Goal: Understand process/instructions: Learn how to perform a task or action

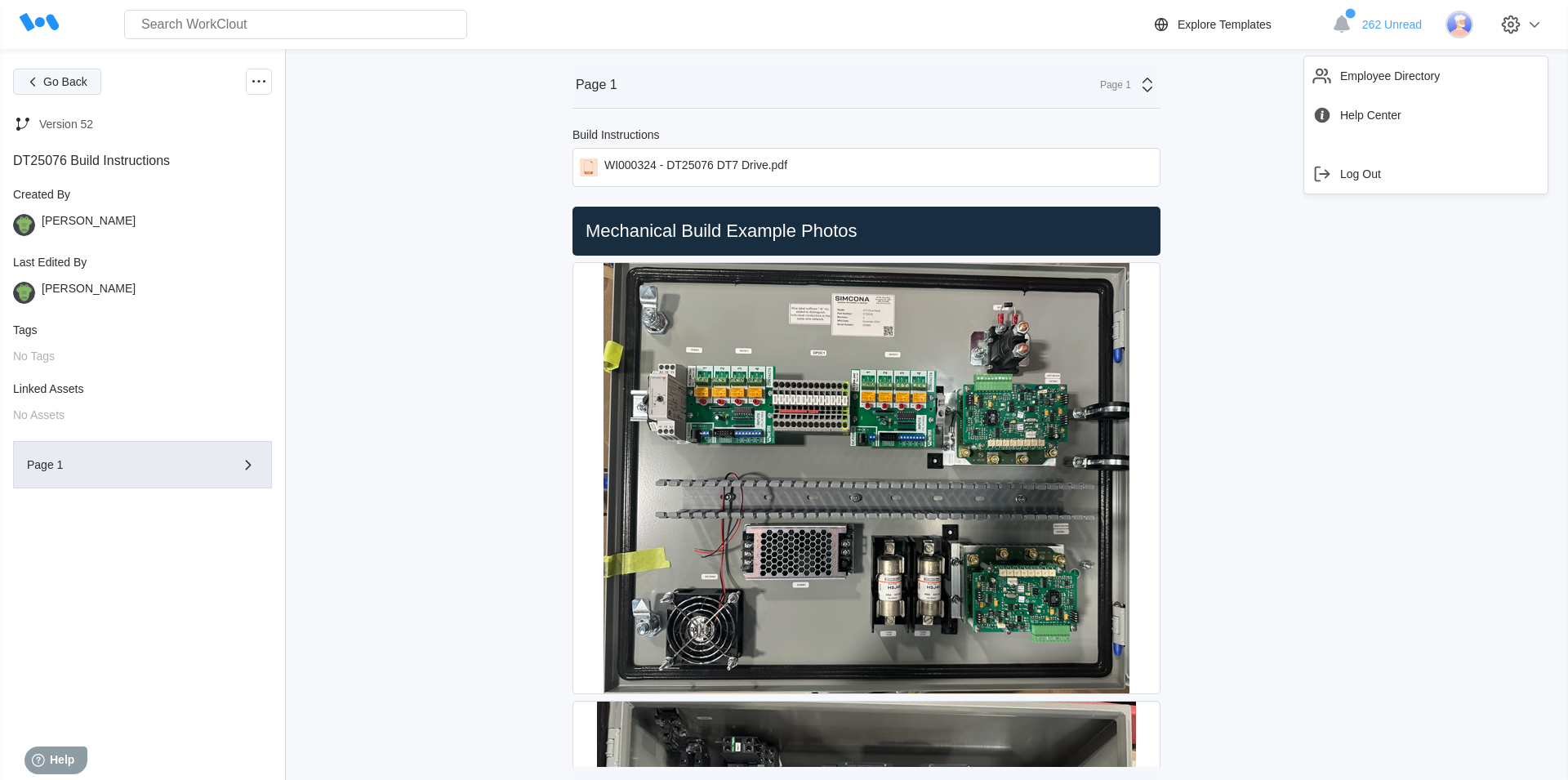
click at [68, 89] on button "Go Back" at bounding box center [57, 81] width 89 height 26
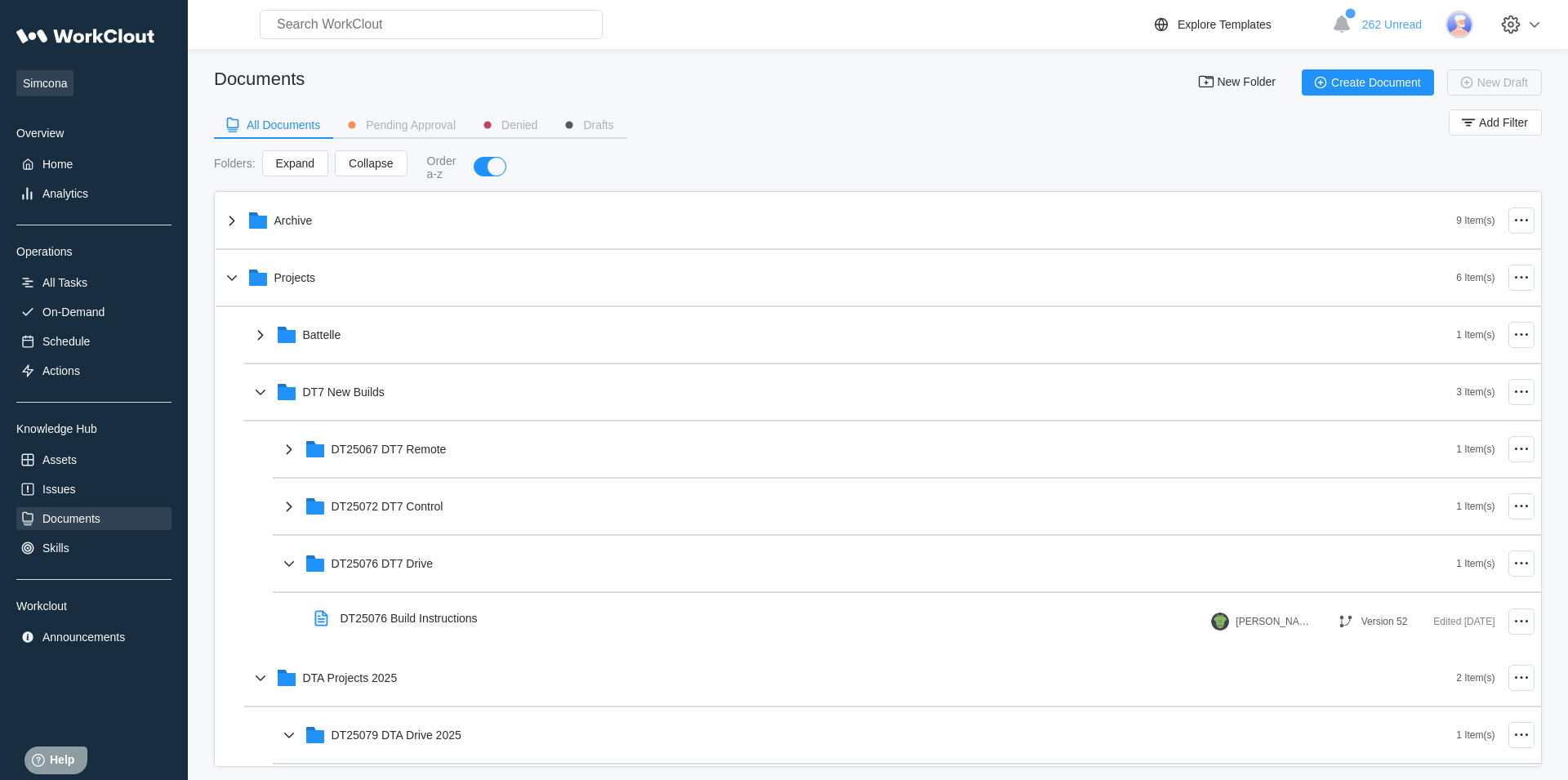
click at [46, 81] on span "Simcona" at bounding box center [44, 83] width 57 height 26
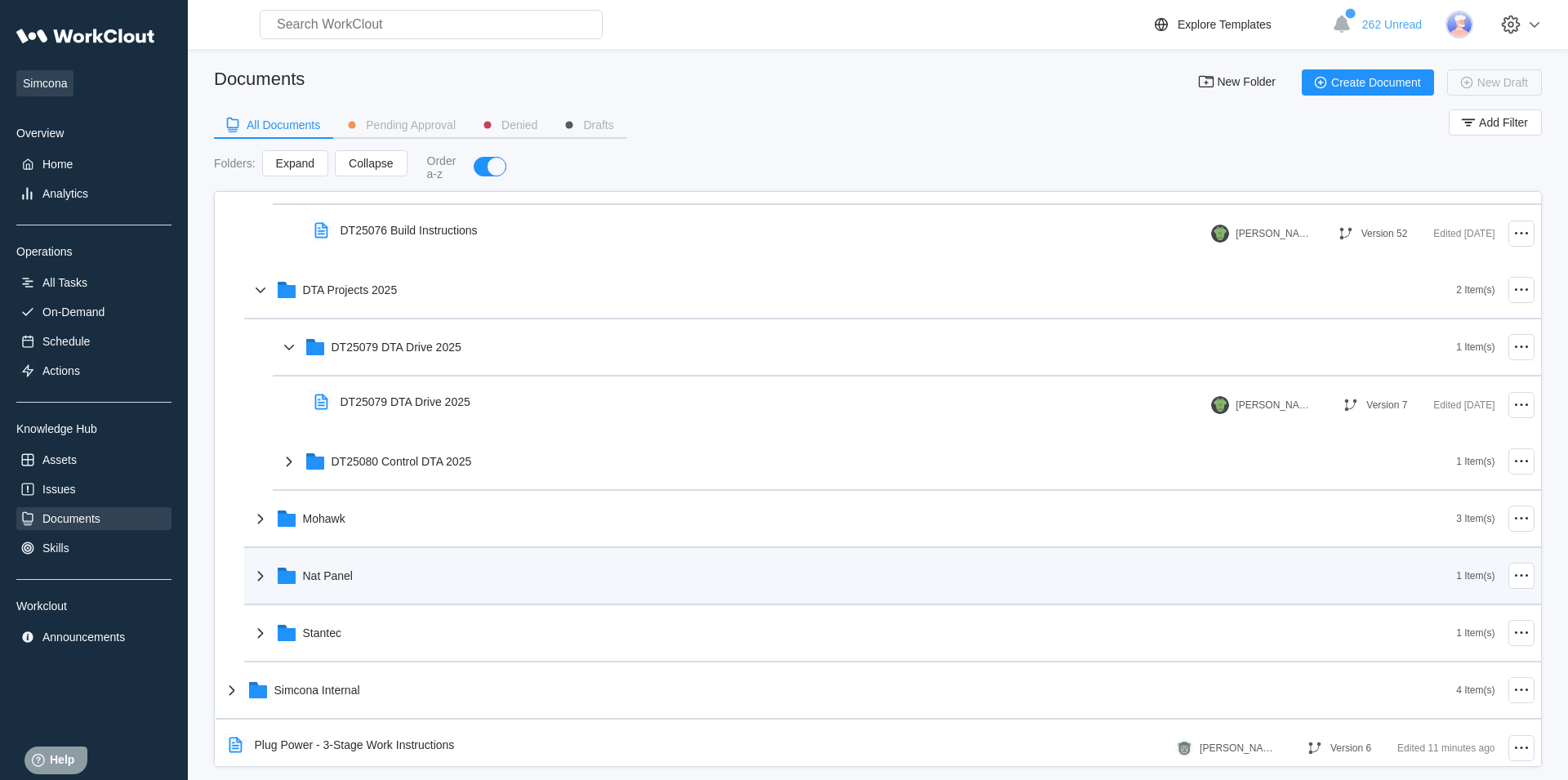
scroll to position [399, 0]
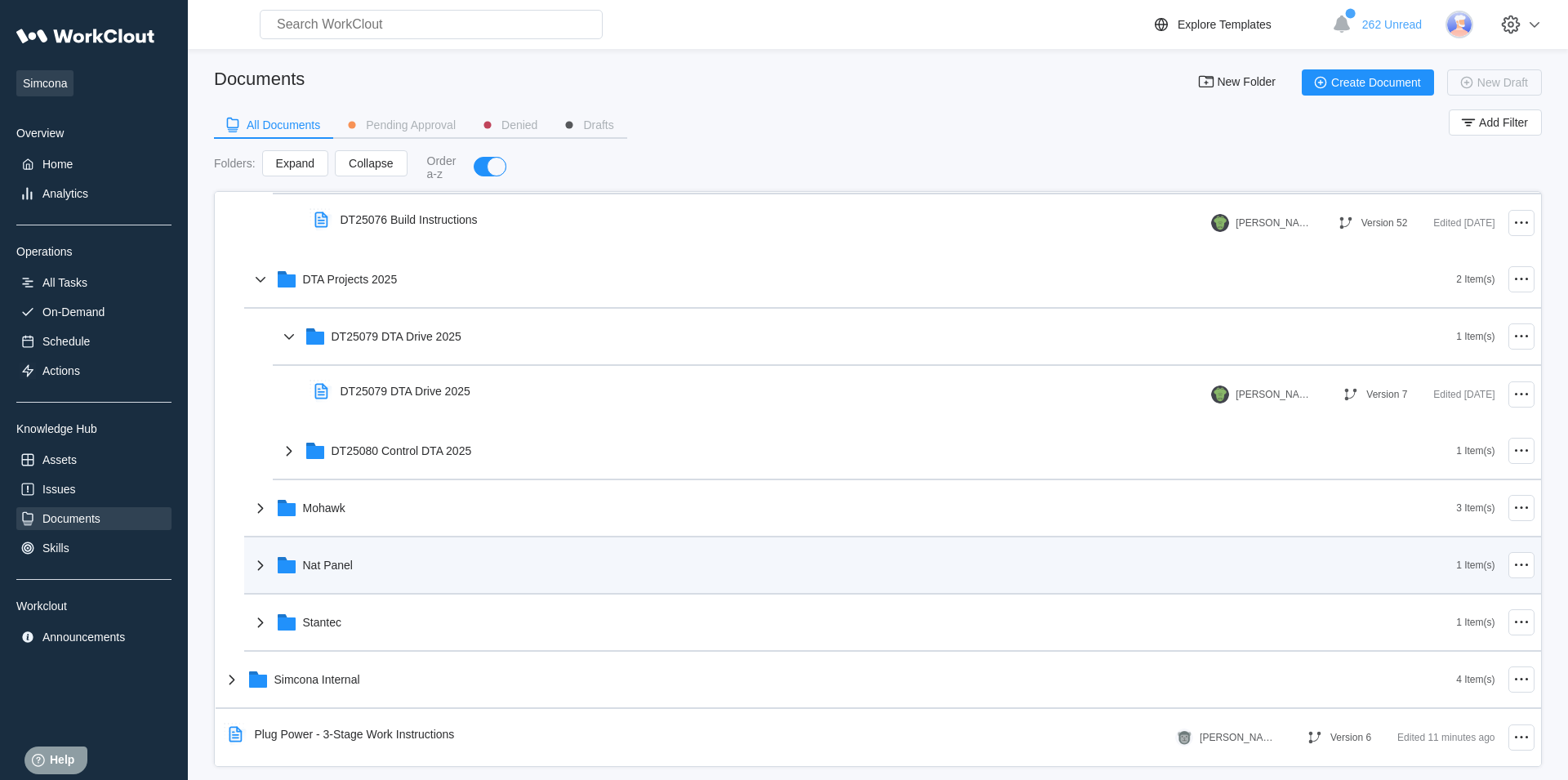
click at [379, 566] on div "Nat Panel" at bounding box center [853, 565] width 1206 height 42
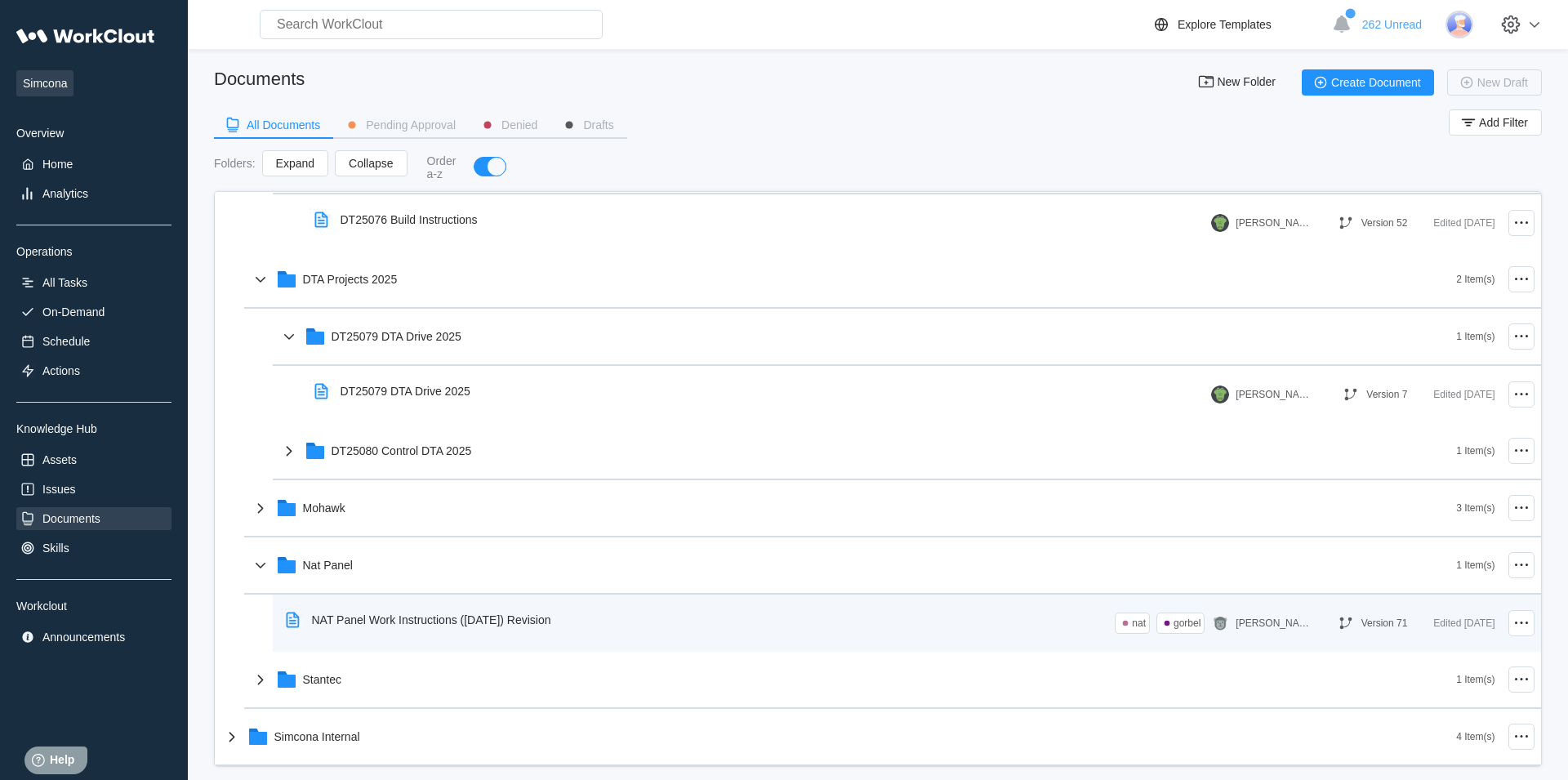
click at [469, 613] on div "NAT Panel Work Instructions ([DATE]) Revision" at bounding box center [421, 620] width 285 height 38
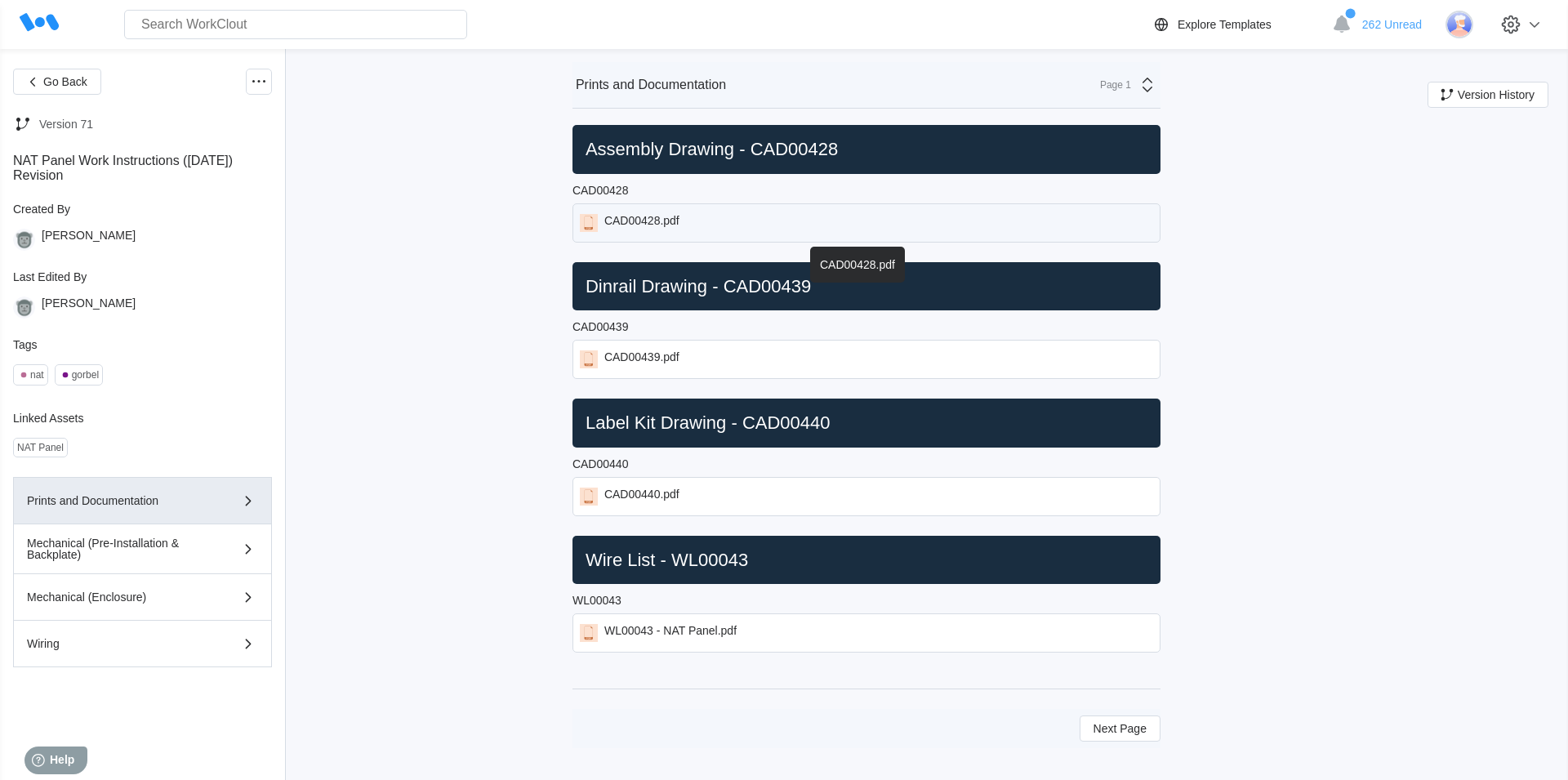
click at [666, 218] on div "CAD00428.pdf" at bounding box center [642, 223] width 75 height 18
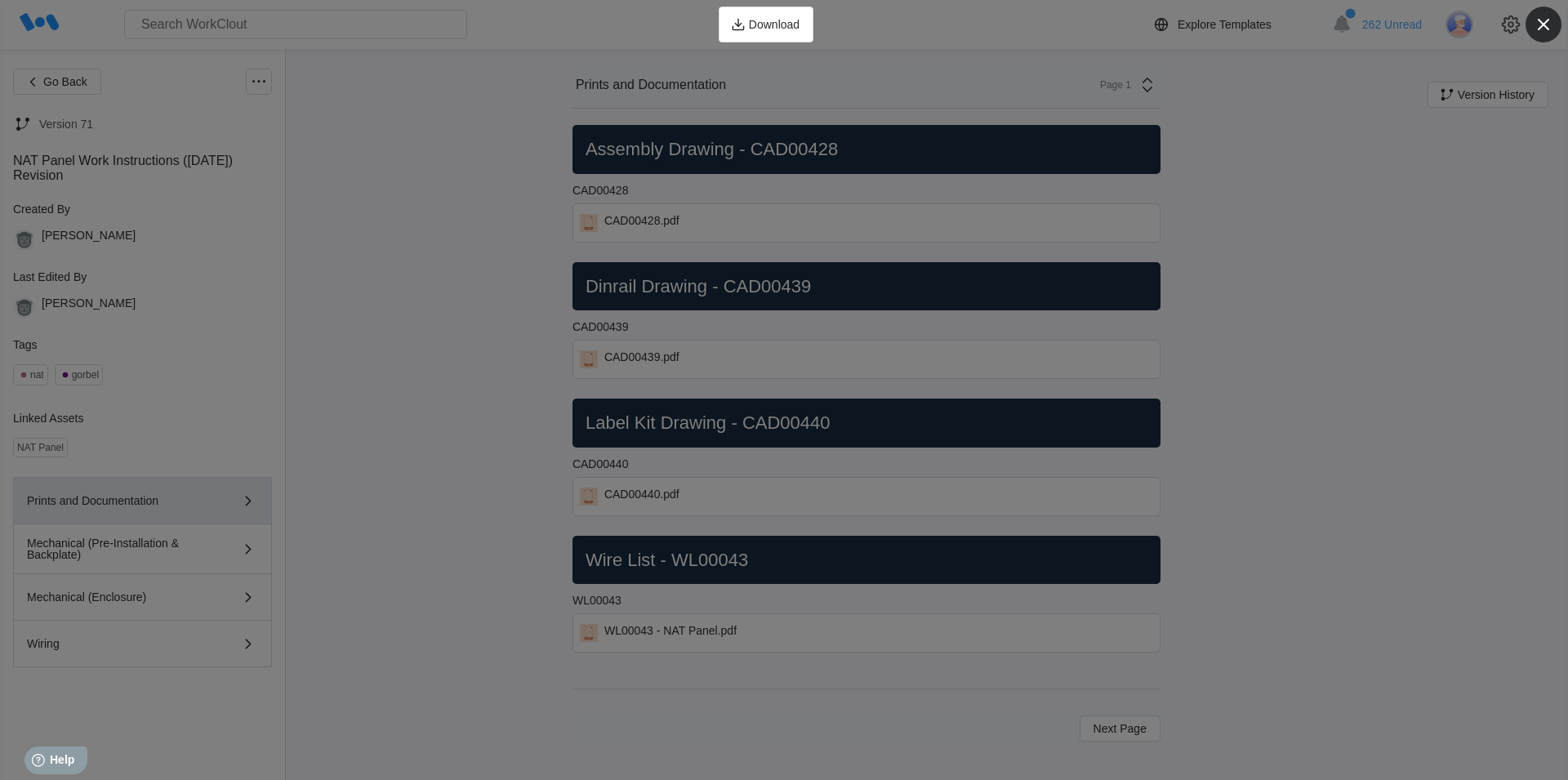
click at [1533, 25] on icon "button" at bounding box center [1543, 23] width 23 height 23
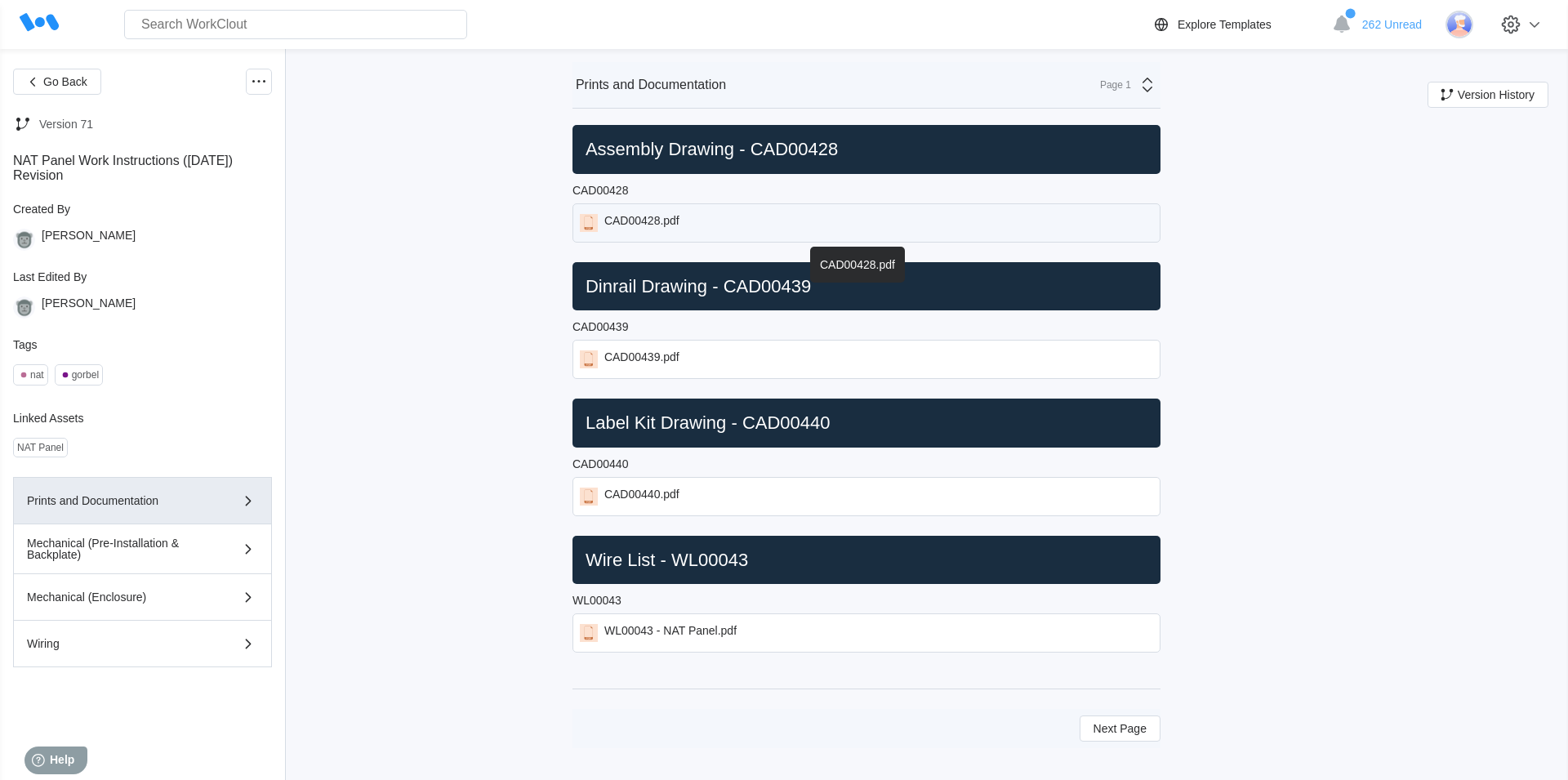
click at [706, 223] on div "CAD00428.pdf" at bounding box center [866, 222] width 587 height 39
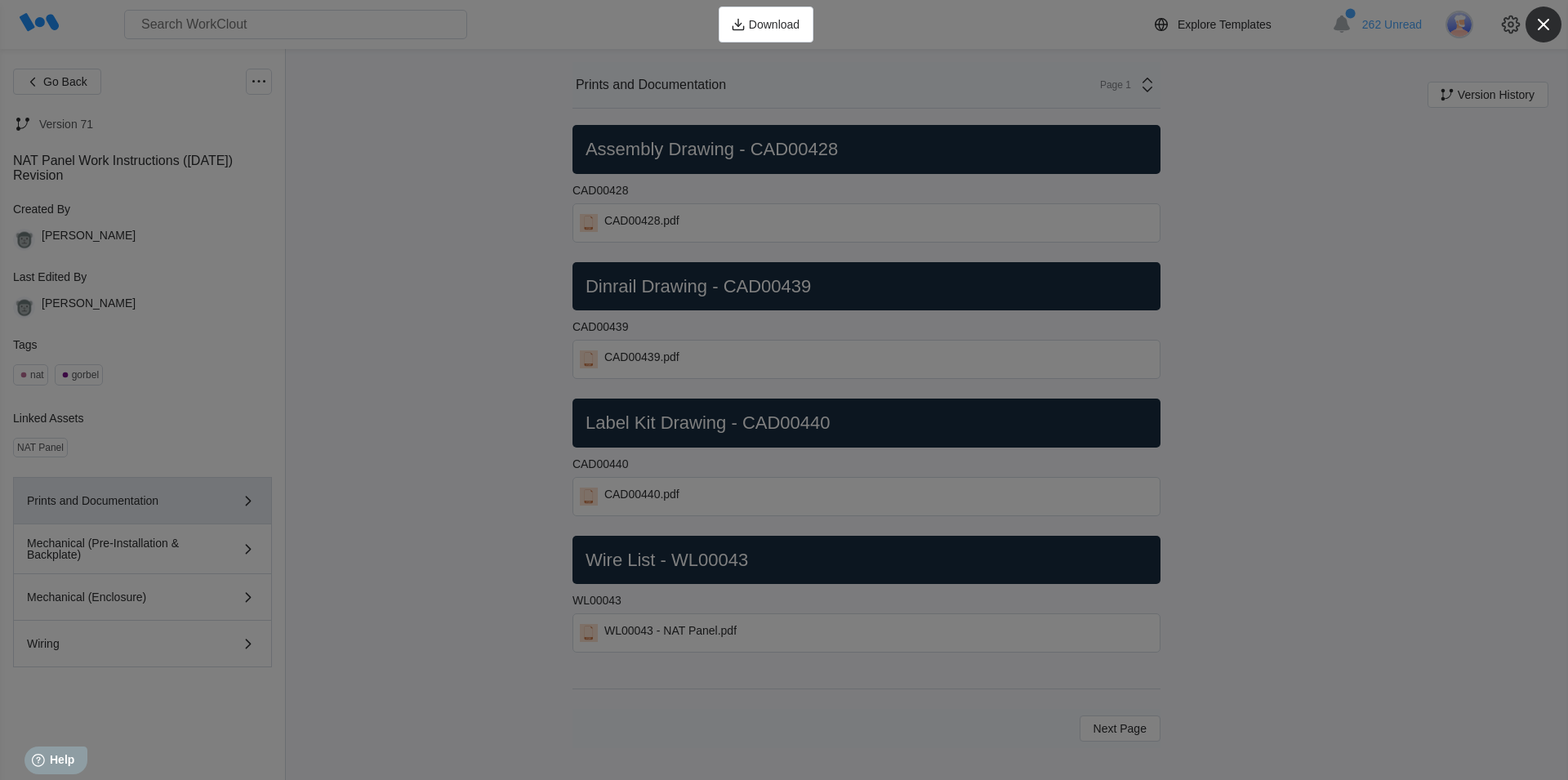
click at [1551, 21] on icon "button" at bounding box center [1543, 23] width 23 height 23
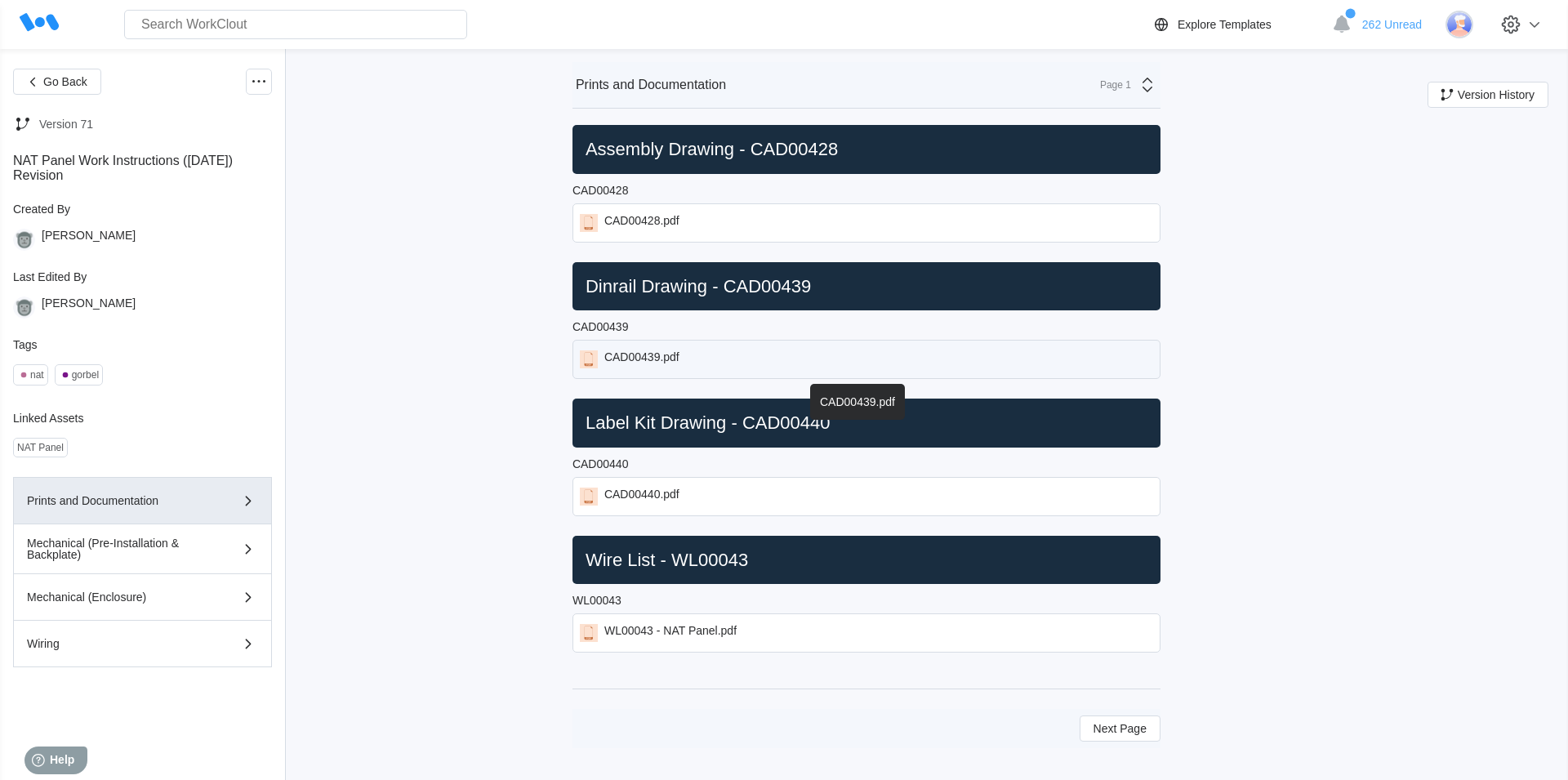
click at [769, 359] on div "CAD00439.pdf" at bounding box center [866, 359] width 587 height 39
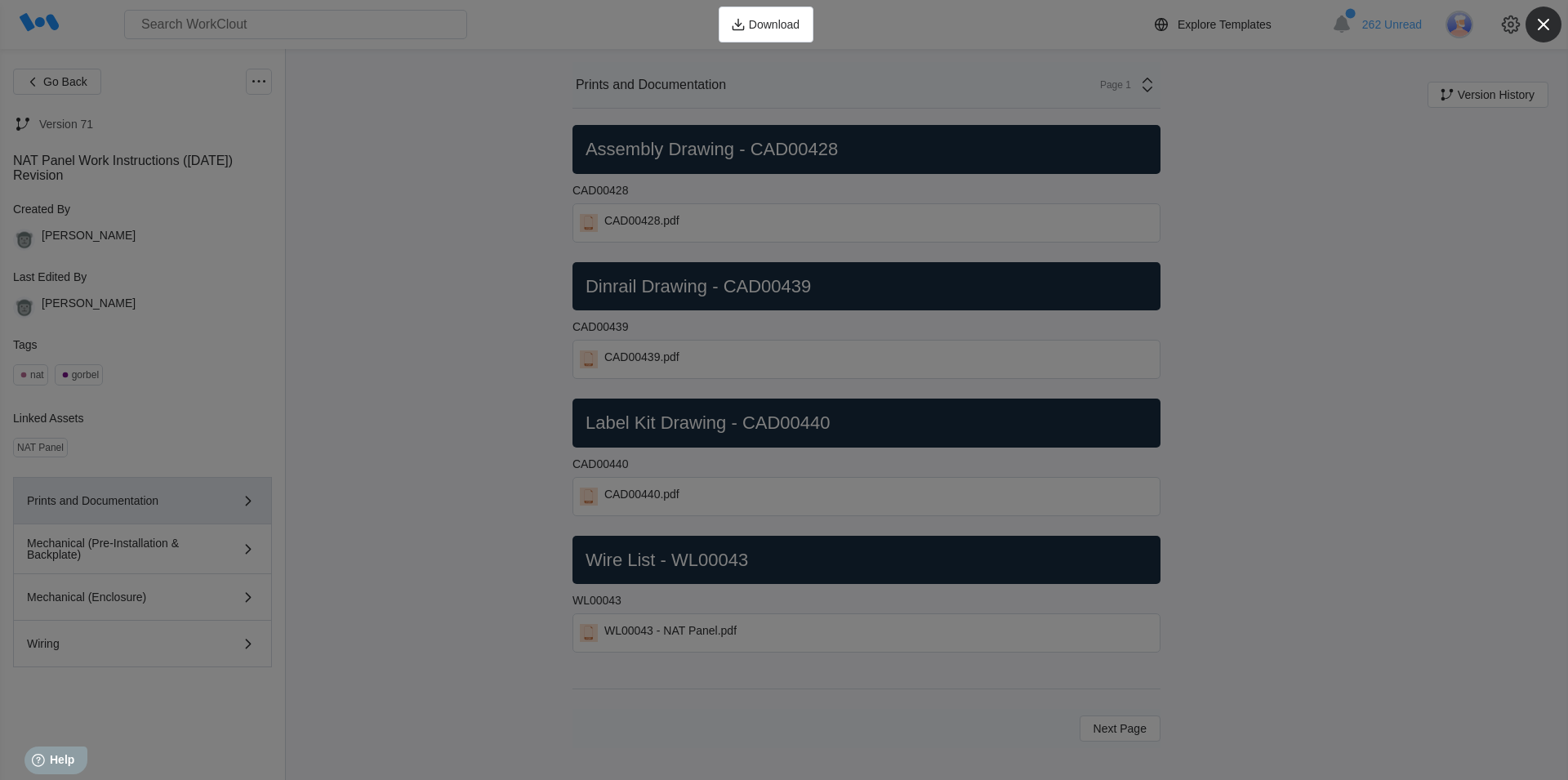
click at [1541, 20] on icon "button" at bounding box center [1543, 23] width 23 height 23
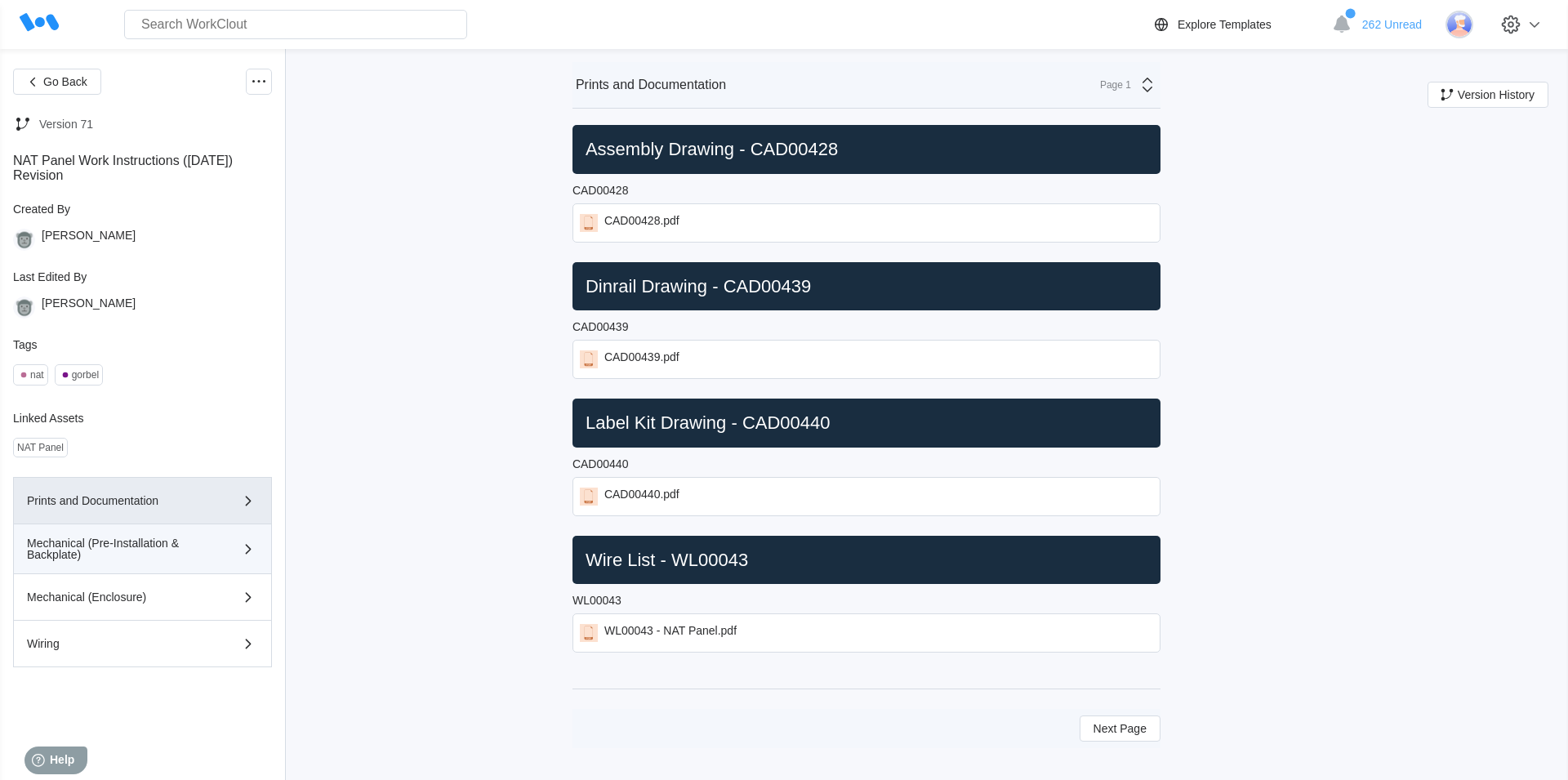
click at [214, 550] on div "Mechanical (Pre-Installation & Backplate)" at bounding box center [143, 548] width 231 height 23
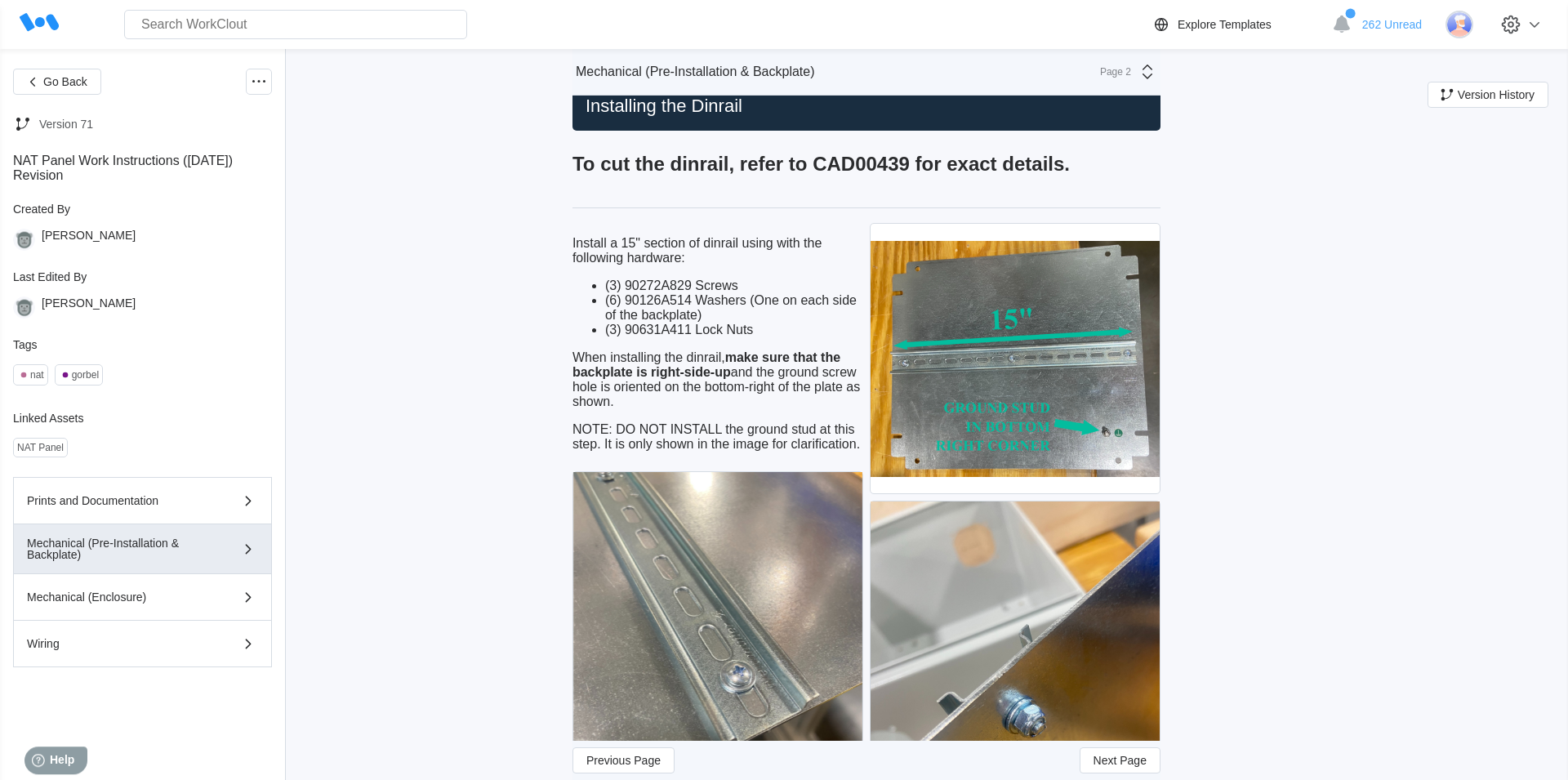
scroll to position [993, 0]
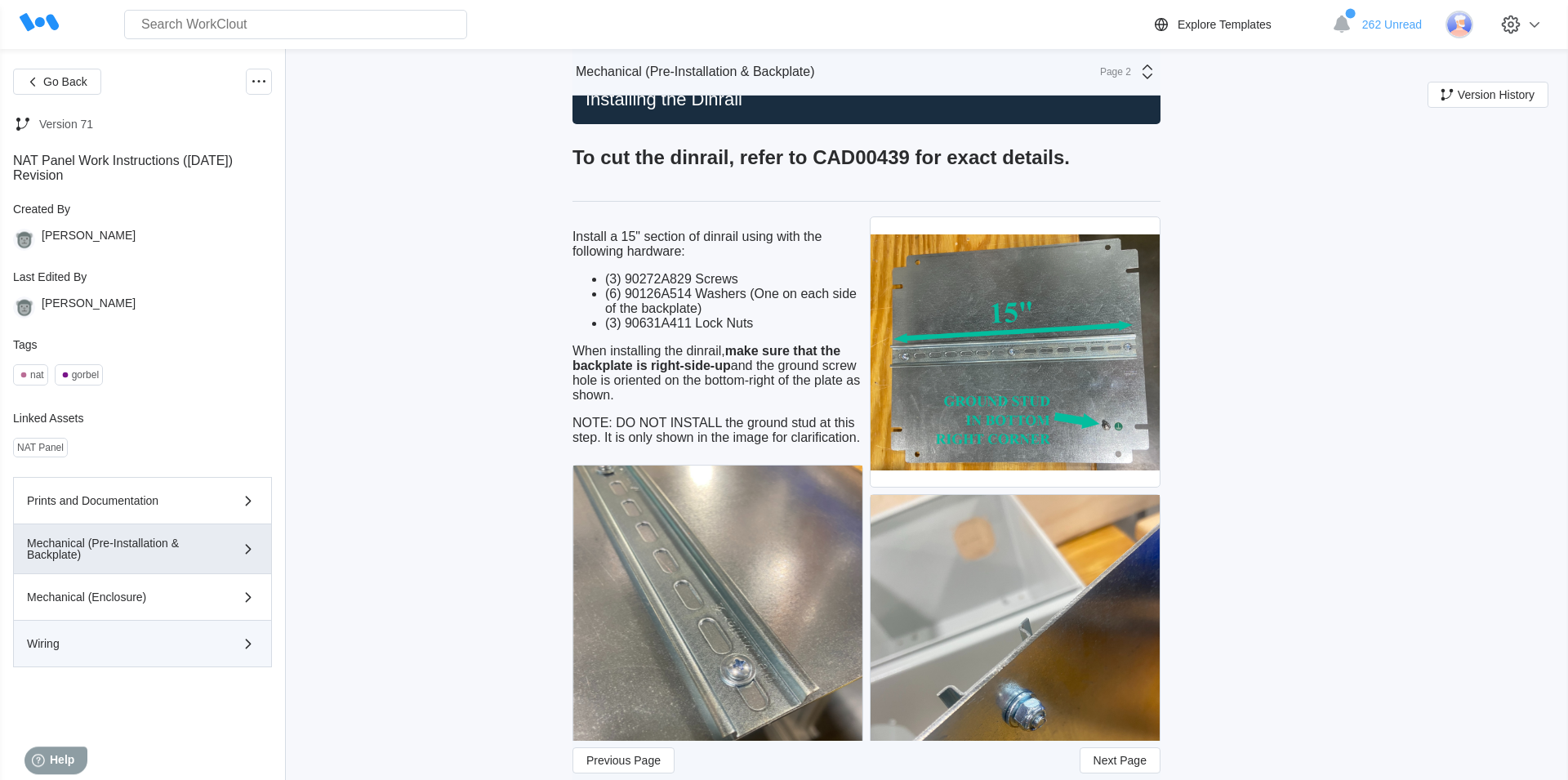
click at [241, 648] on icon "button" at bounding box center [249, 644] width 20 height 20
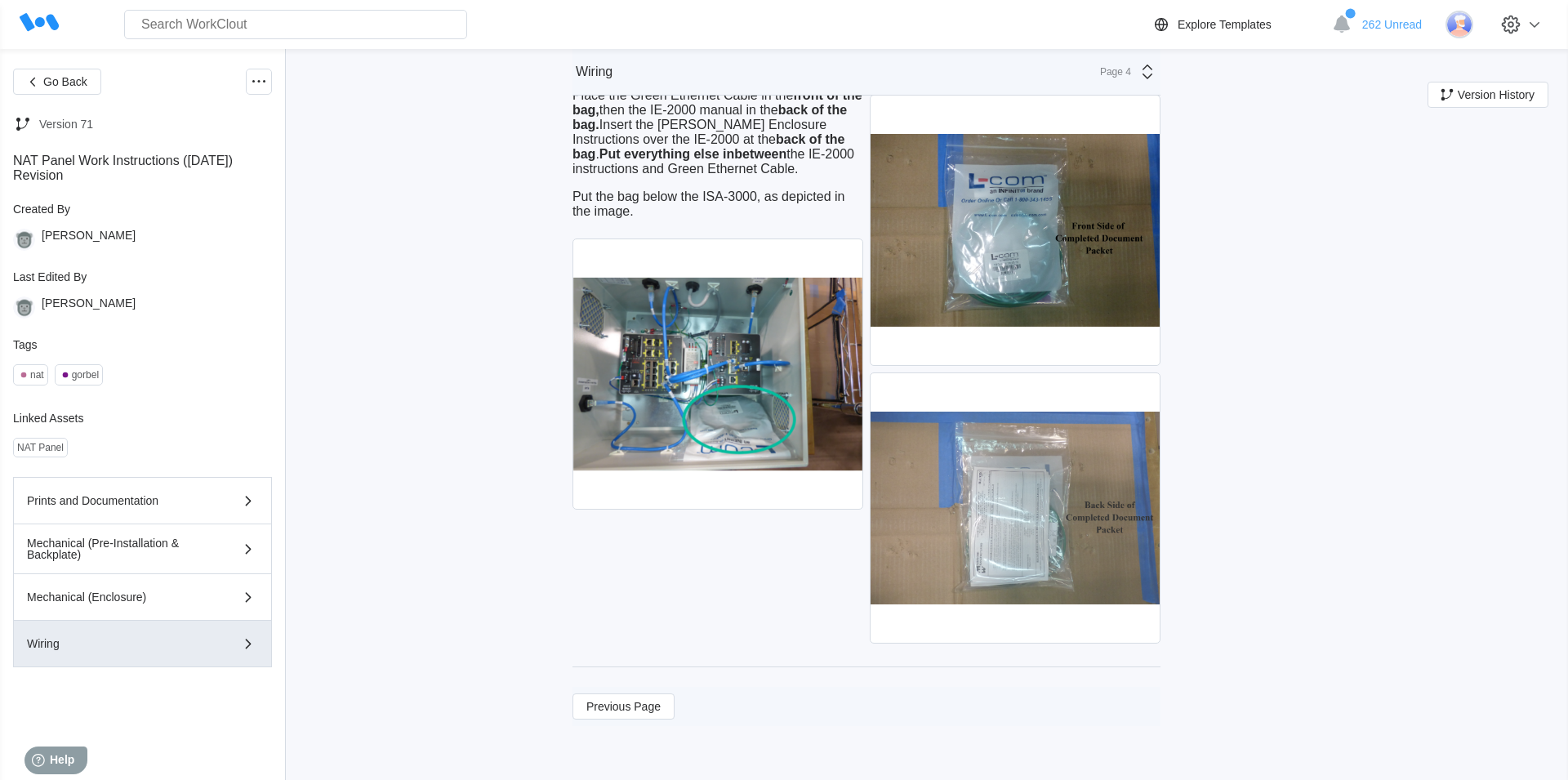
scroll to position [10013, 0]
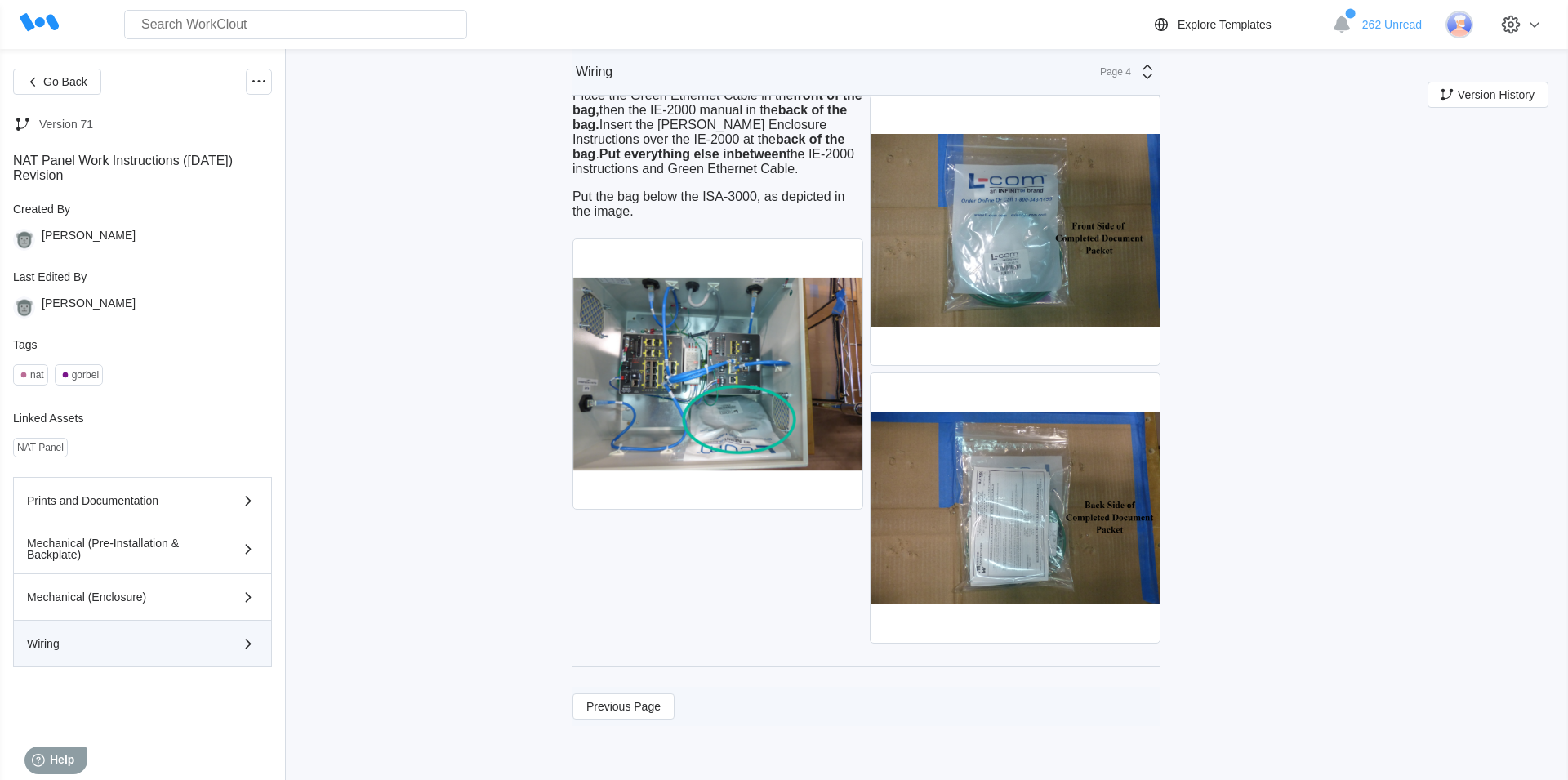
click at [232, 649] on div "Wiring" at bounding box center [143, 644] width 231 height 20
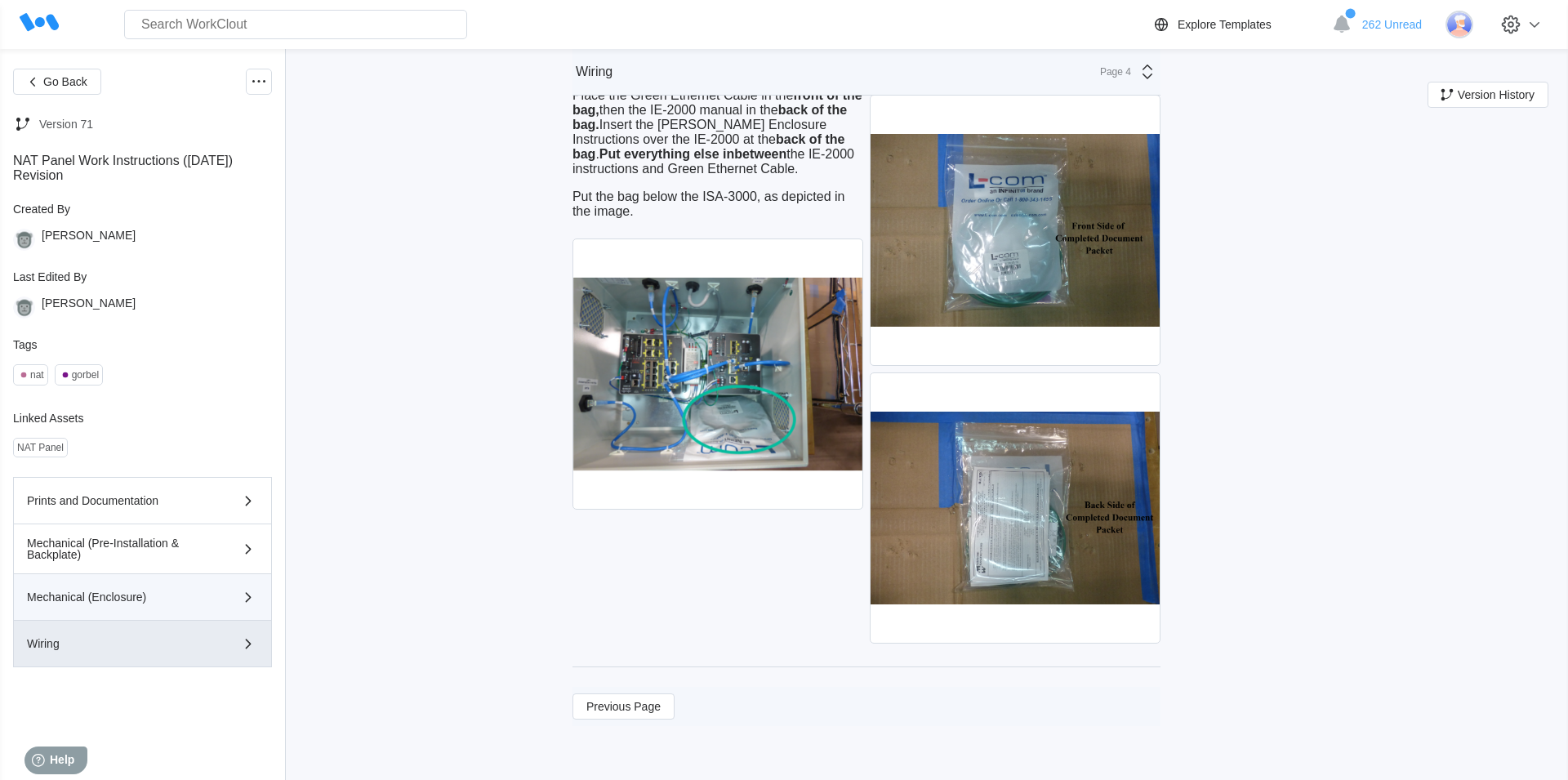
click at [231, 604] on div "Mechanical (Enclosure)" at bounding box center [143, 597] width 231 height 20
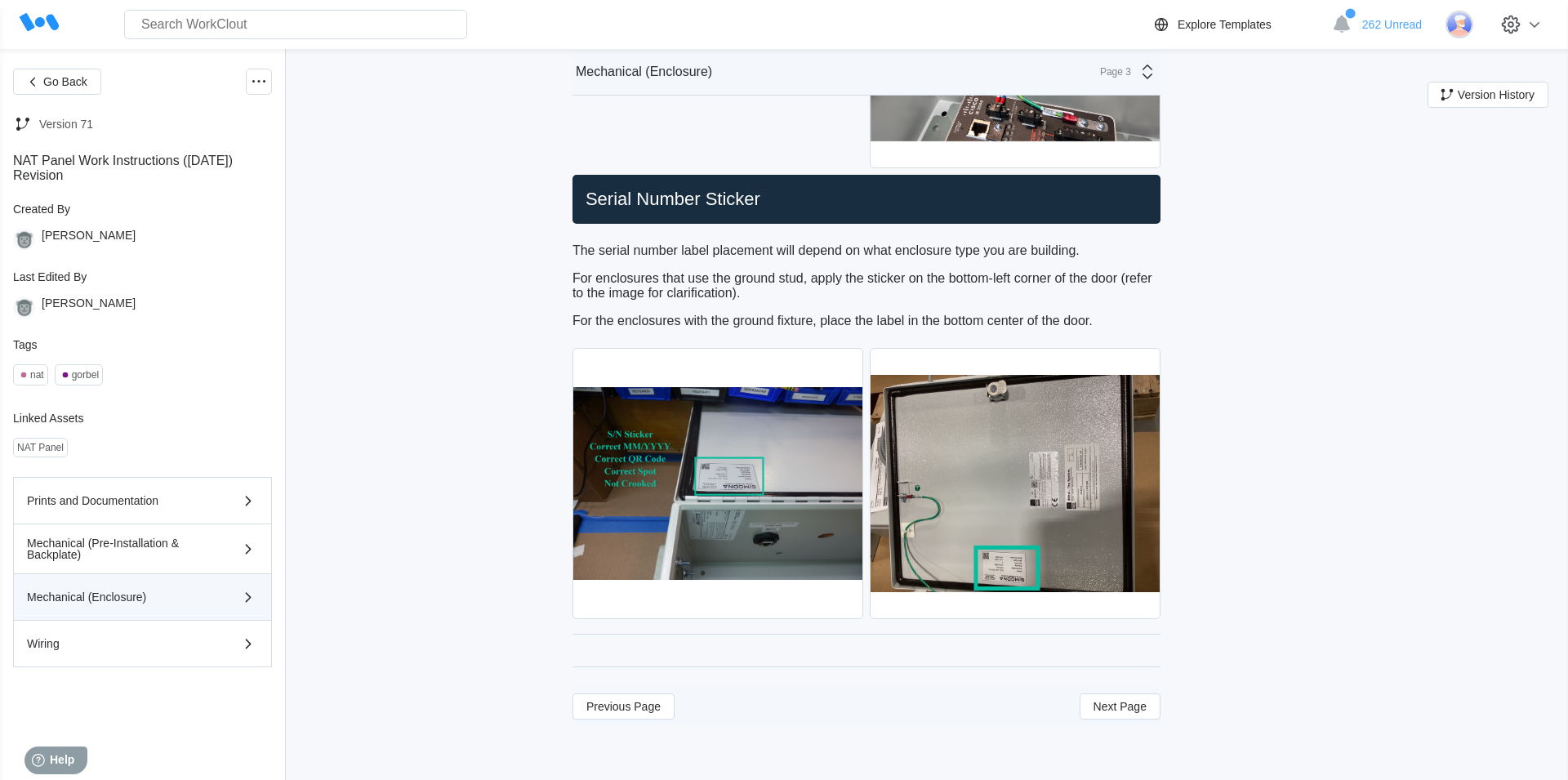
click at [231, 604] on div "Mechanical (Enclosure)" at bounding box center [143, 597] width 231 height 20
click at [1124, 711] on span "Next Page" at bounding box center [1120, 706] width 53 height 12
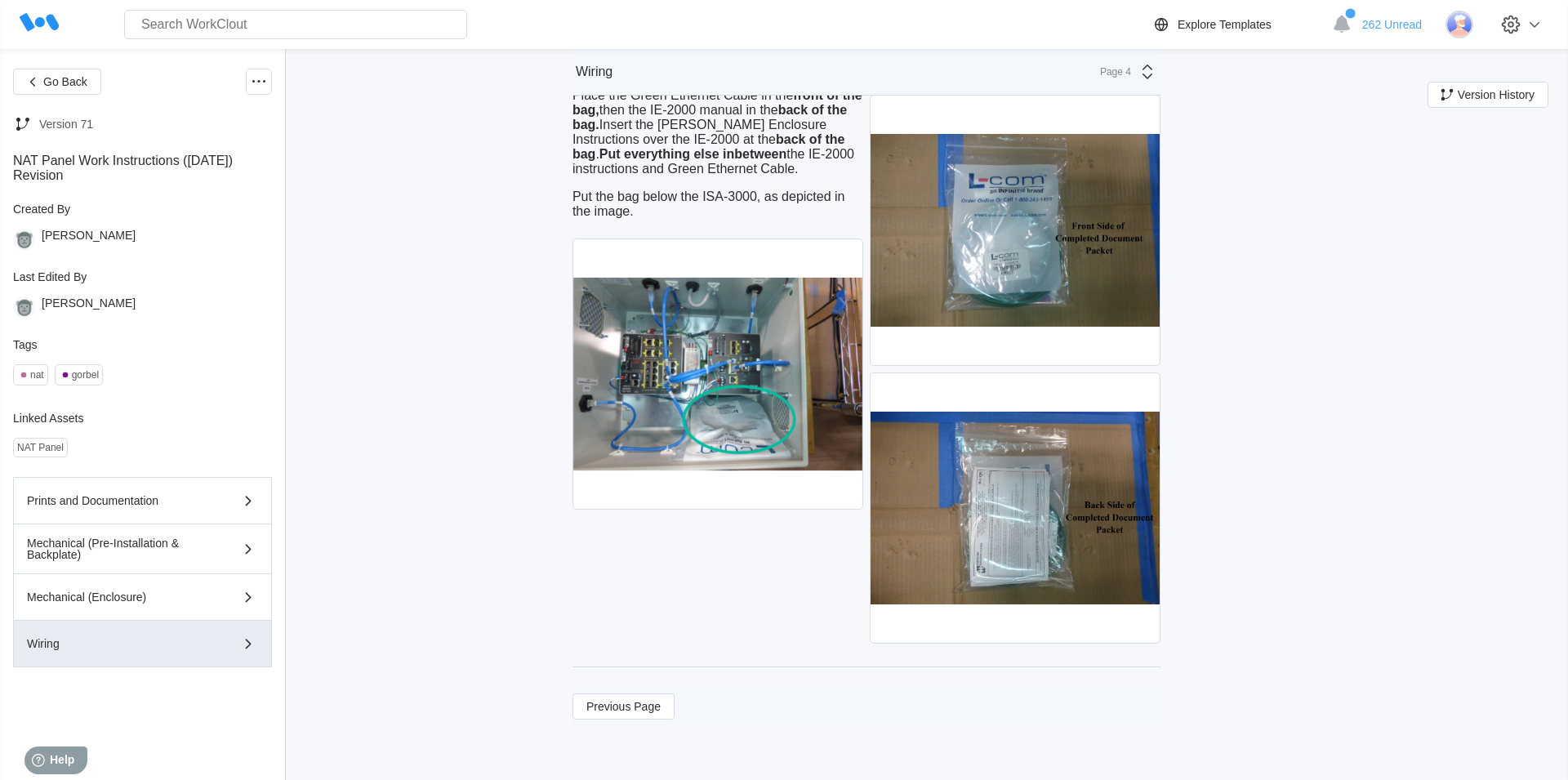
scroll to position [10013, 0]
click at [249, 551] on icon "button" at bounding box center [249, 549] width 20 height 20
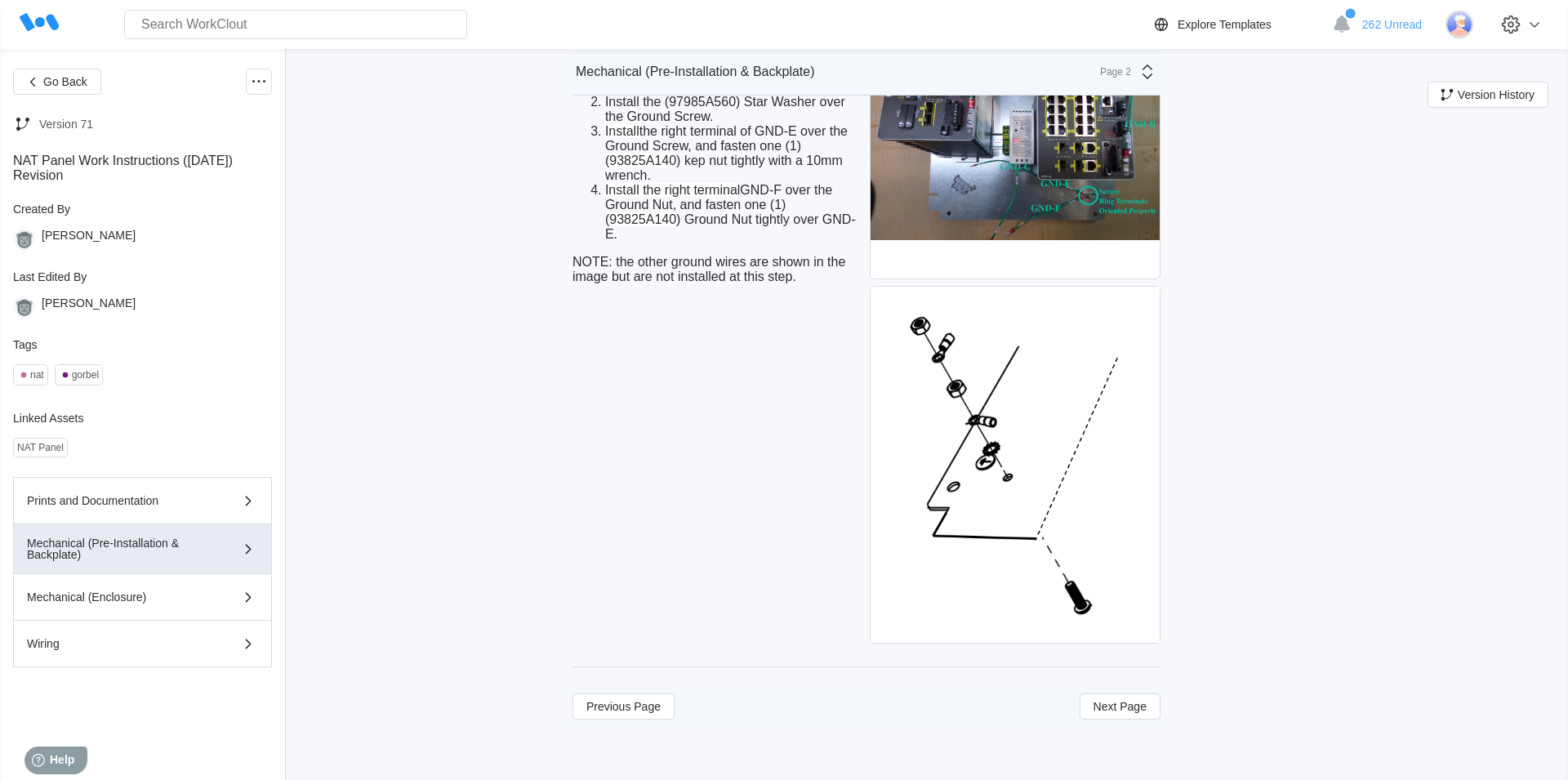
scroll to position [4375, 0]
click at [1139, 709] on span "Next Page" at bounding box center [1120, 706] width 53 height 12
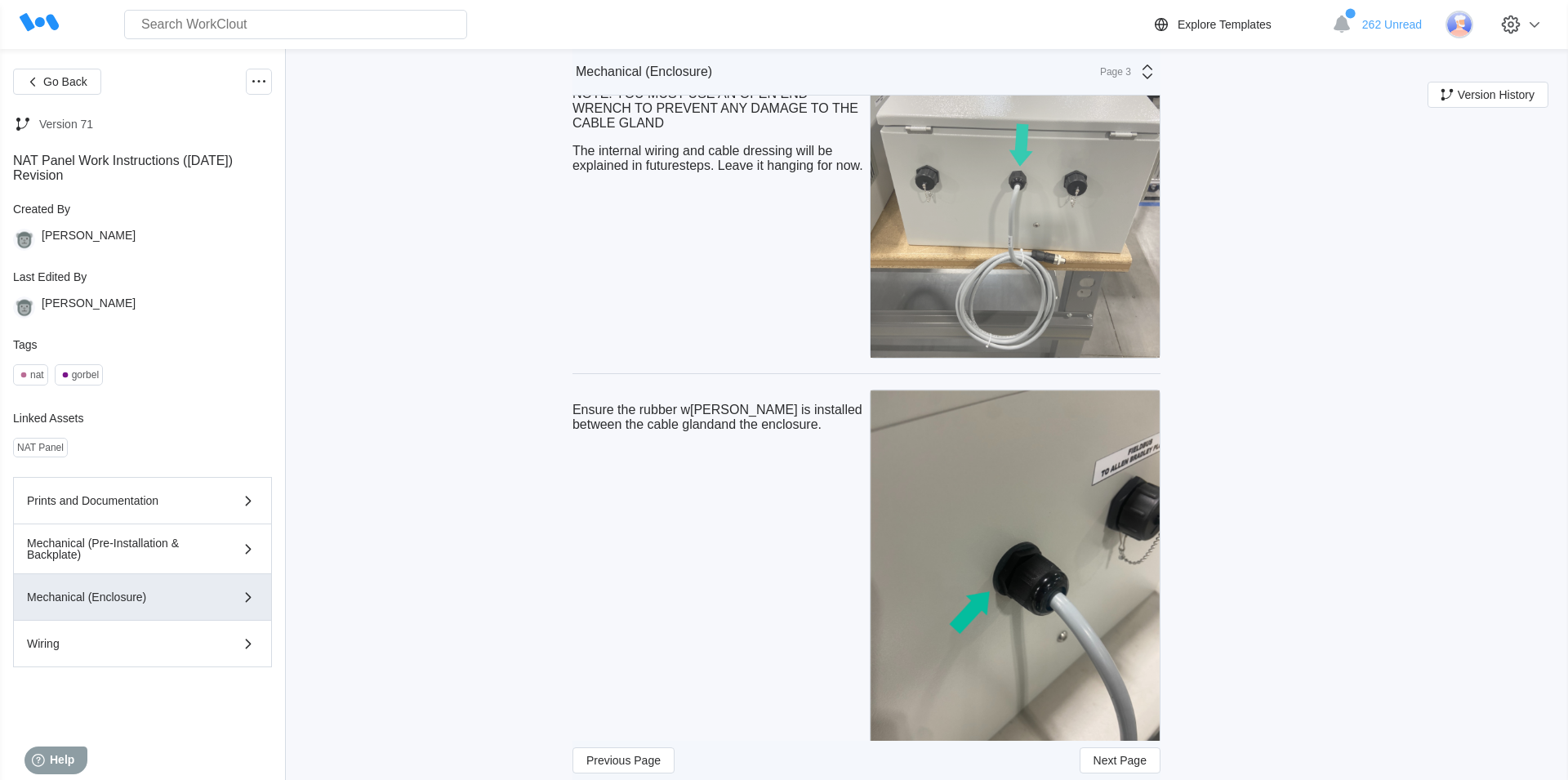
click at [1036, 227] on img at bounding box center [1015, 193] width 289 height 327
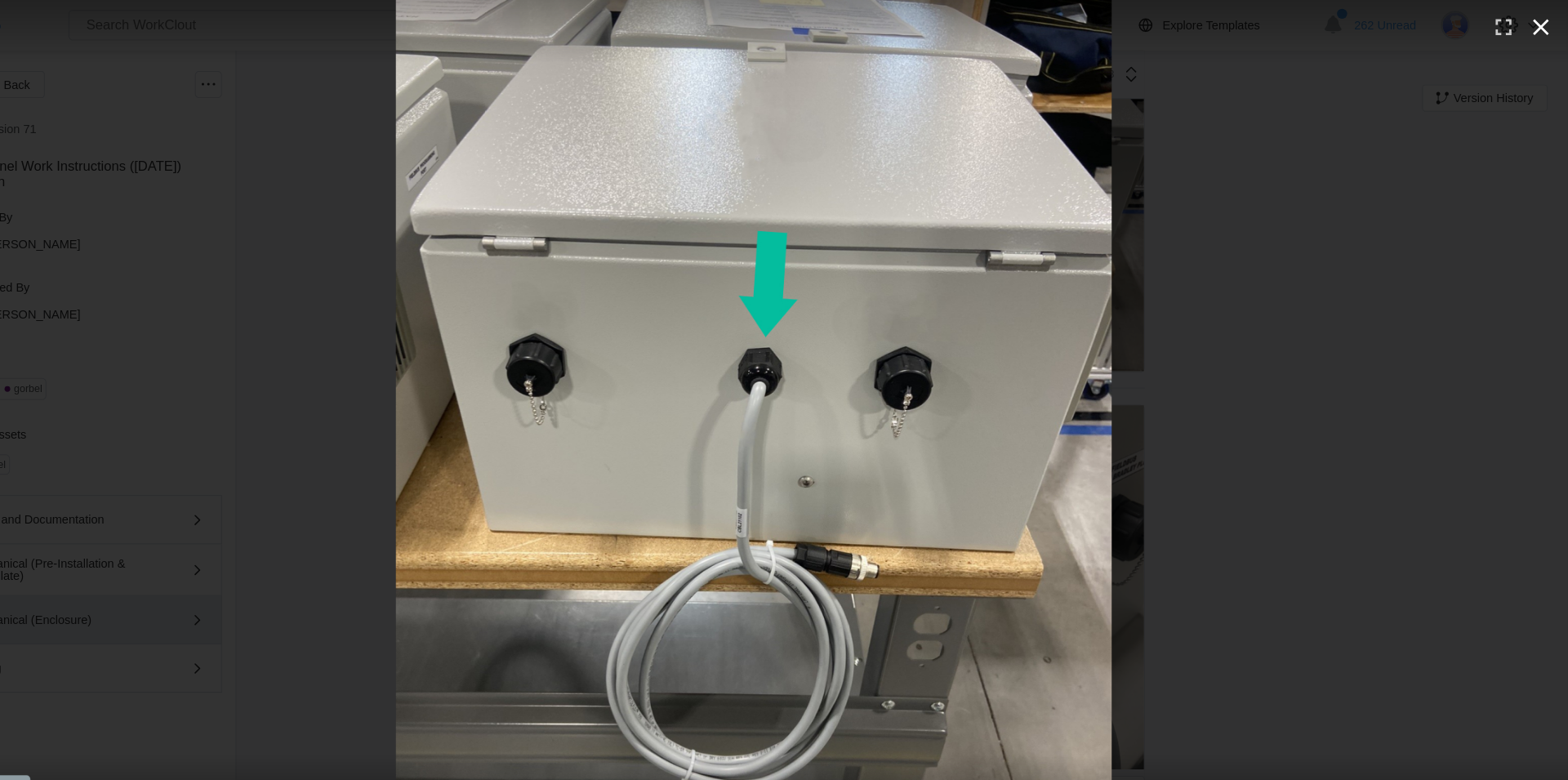
click at [1536, 28] on icon "button" at bounding box center [1541, 25] width 26 height 26
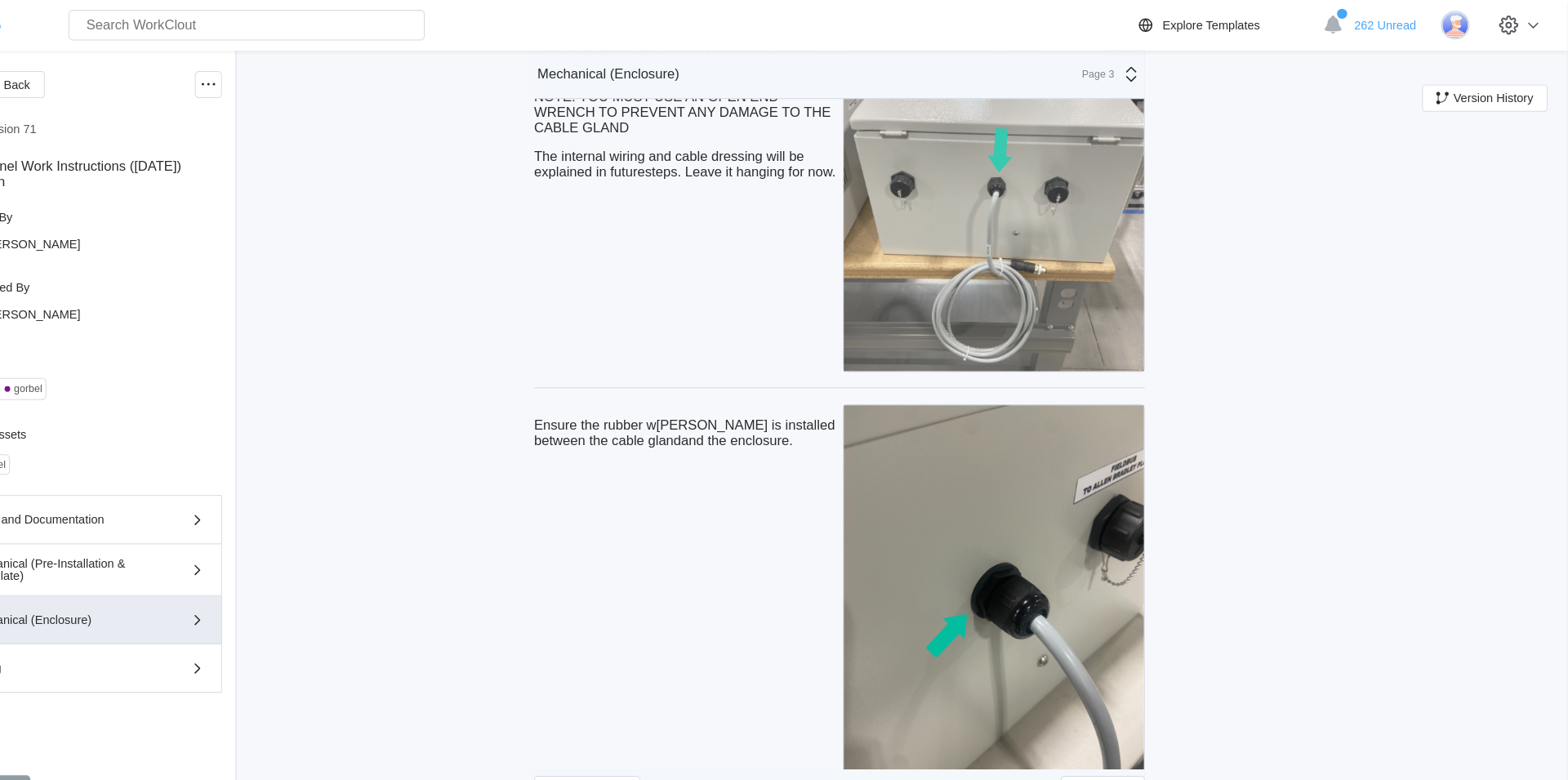
click at [1013, 228] on img at bounding box center [1015, 193] width 289 height 327
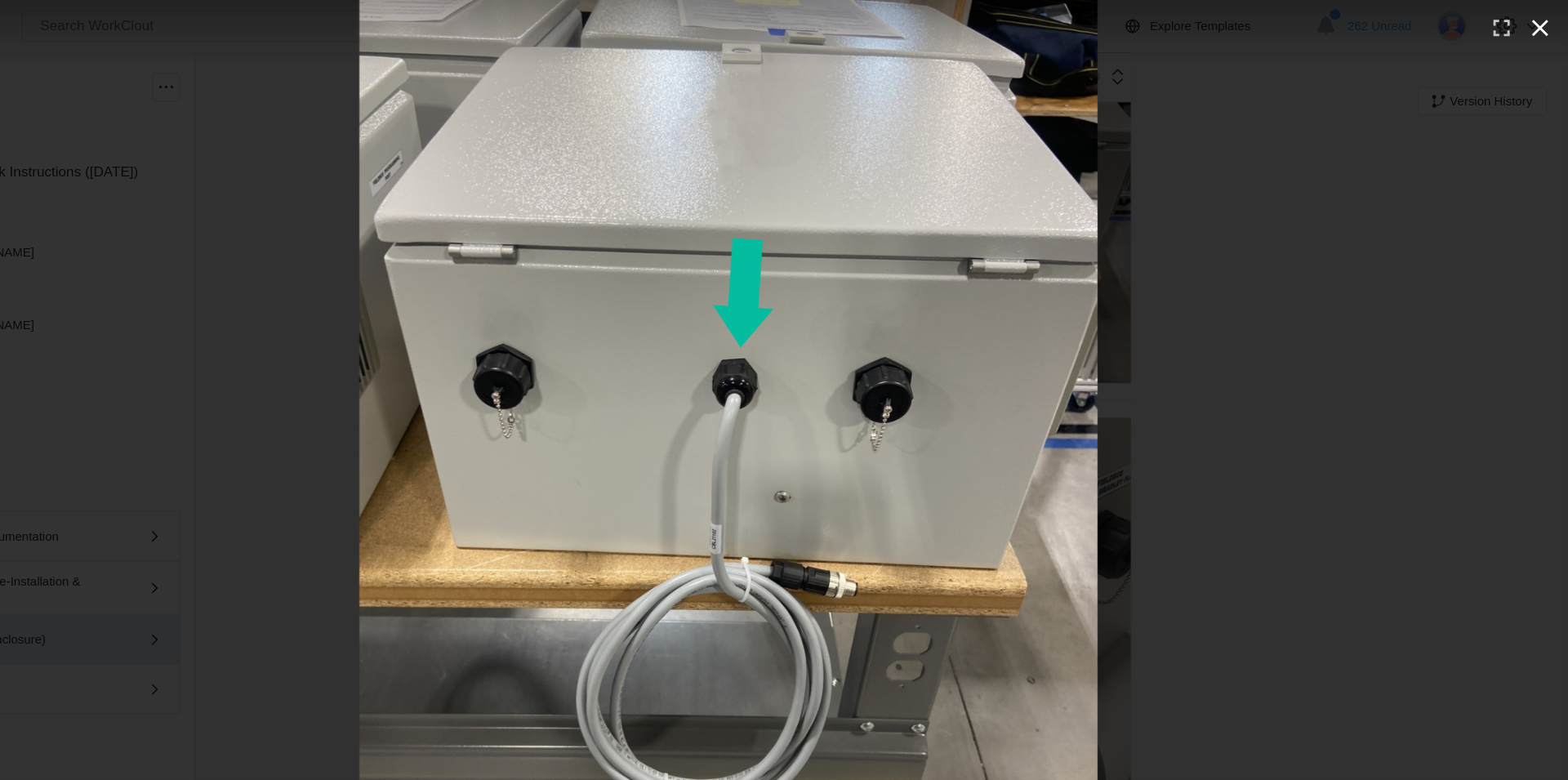
click at [1540, 22] on icon "button" at bounding box center [1541, 25] width 26 height 26
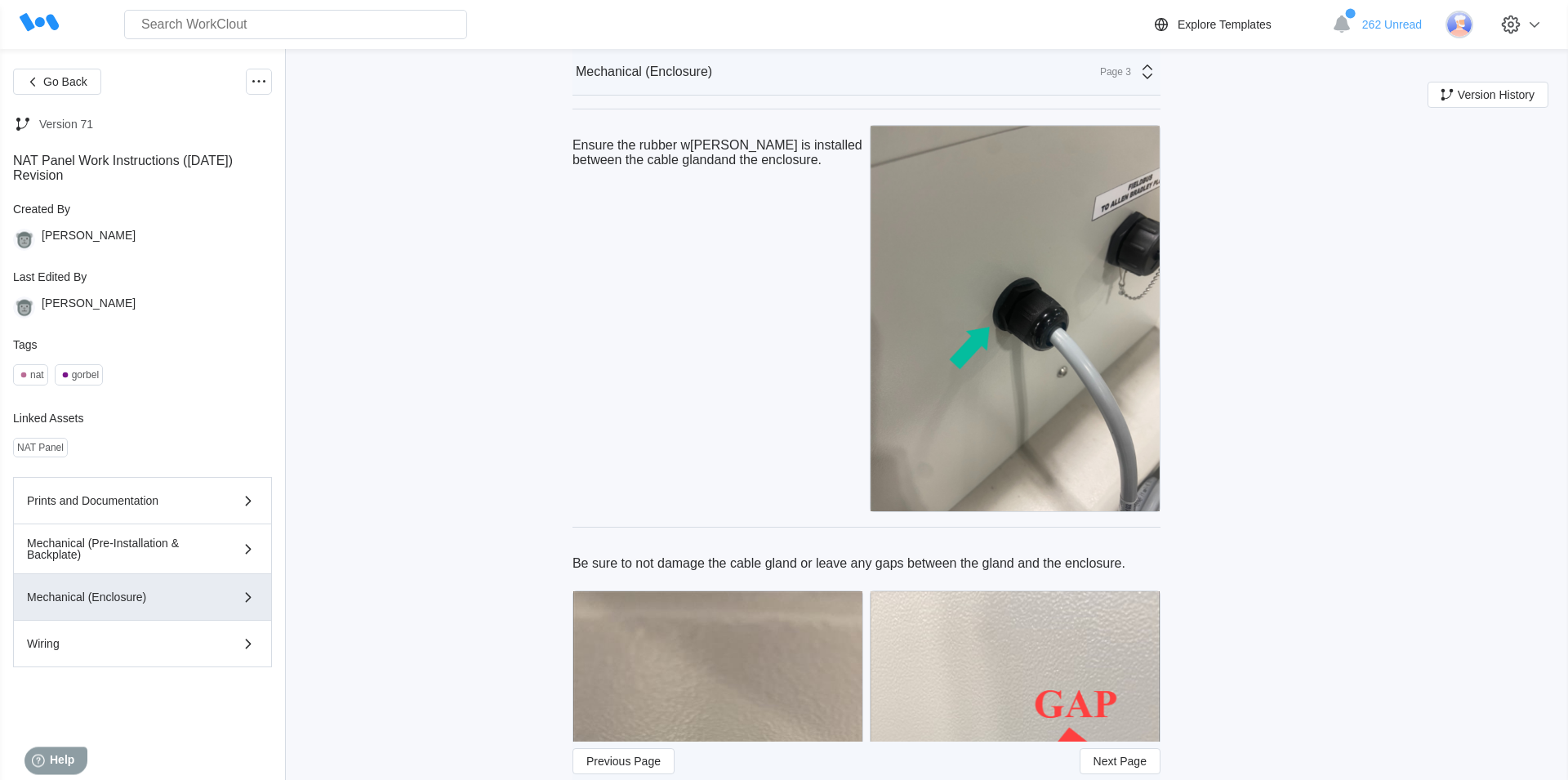
scroll to position [4648, 0]
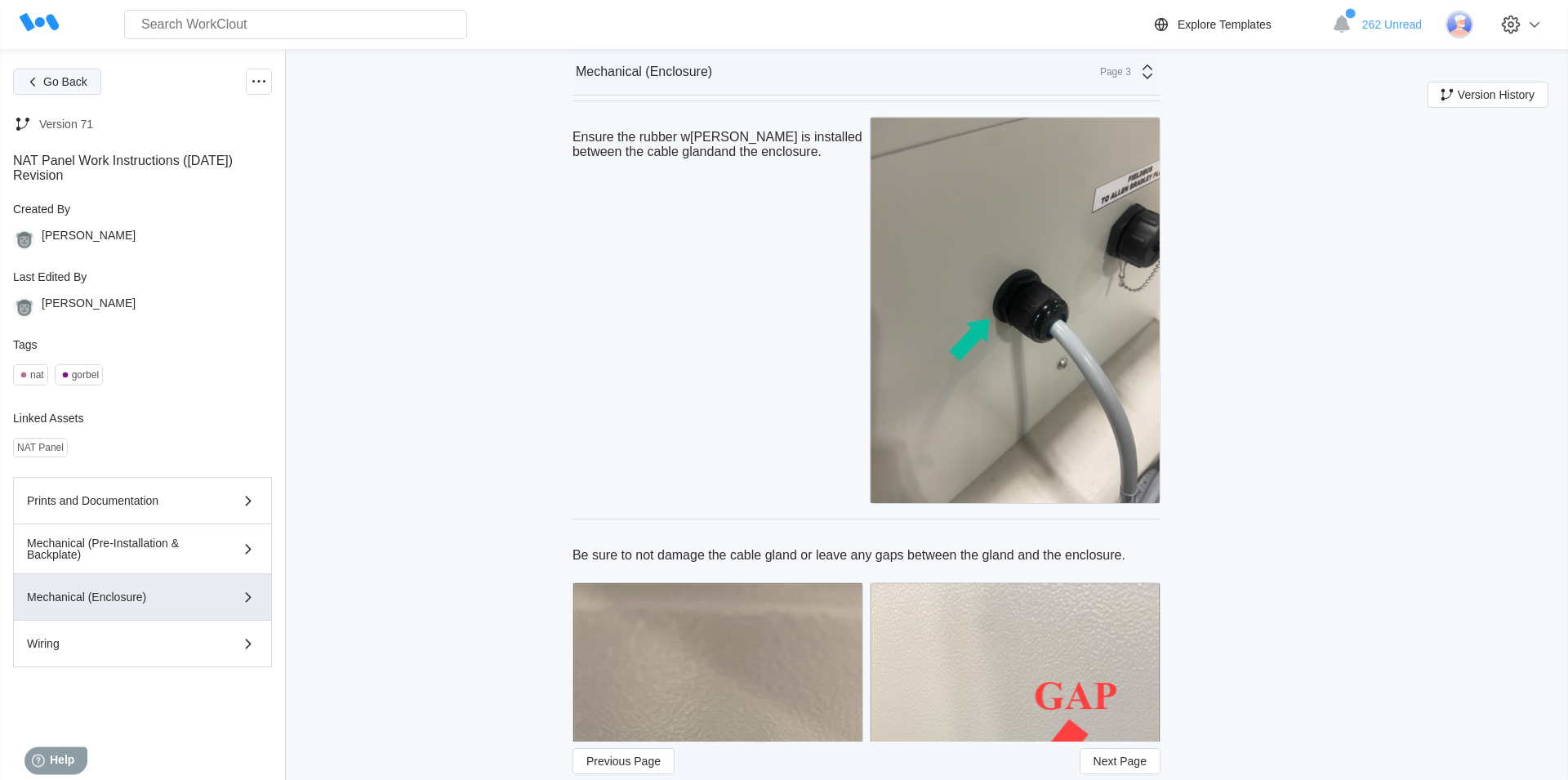
click at [83, 85] on span "Go Back" at bounding box center [65, 81] width 44 height 12
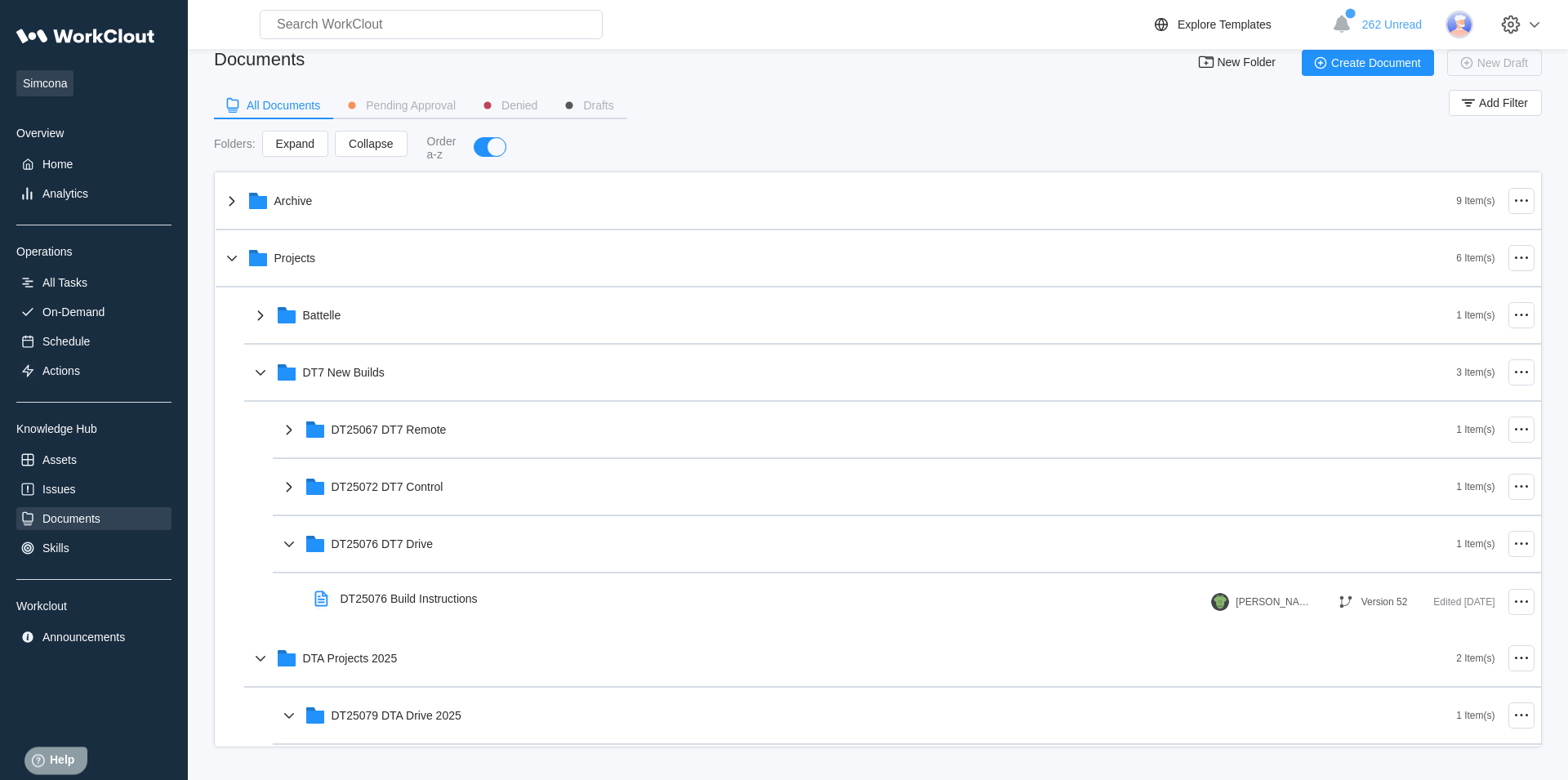
scroll to position [22, 0]
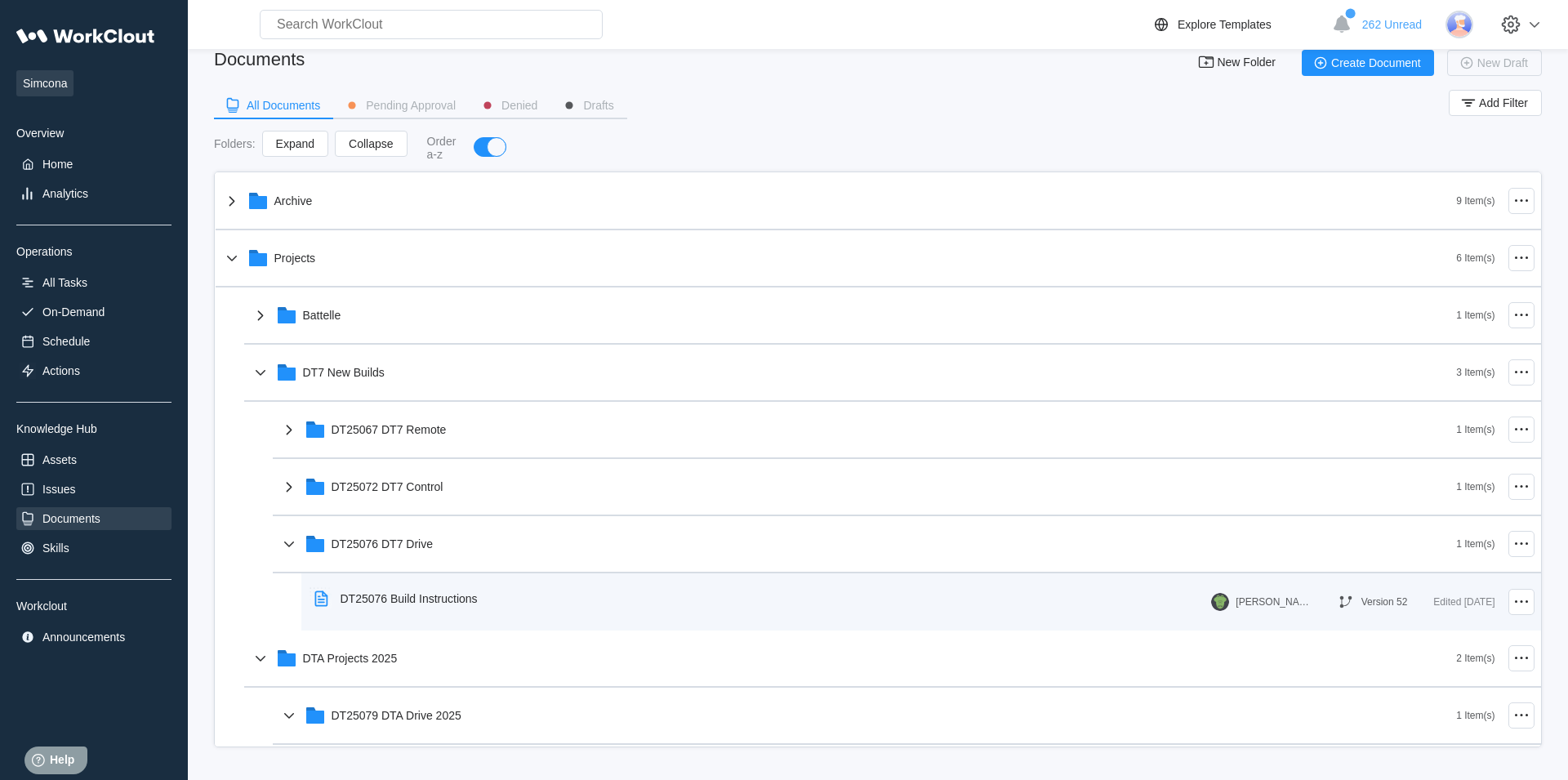
click at [453, 599] on div "DT25076 Build Instructions" at bounding box center [409, 598] width 137 height 13
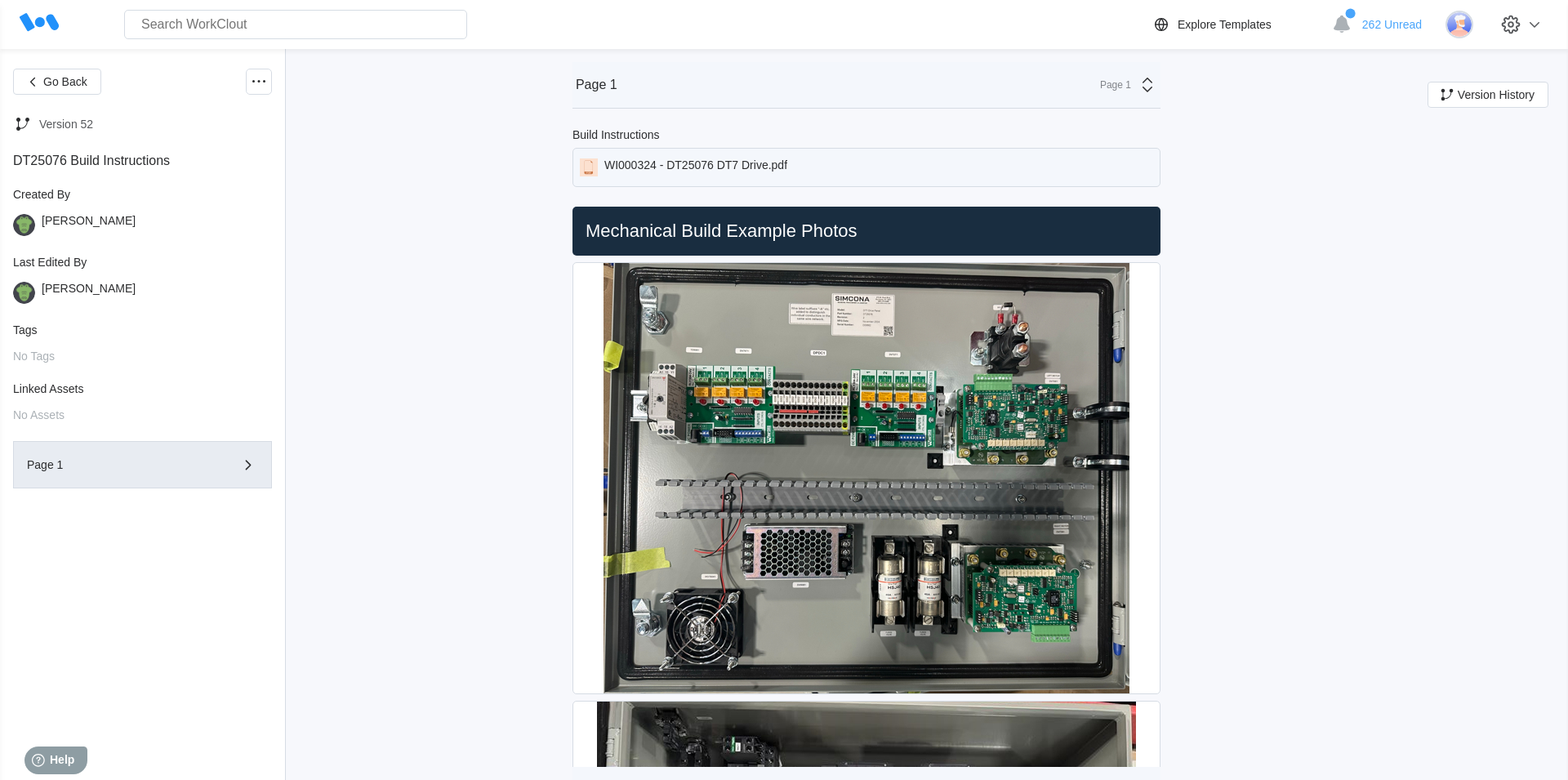
click at [787, 165] on div "WI000324 - DT25076 DT7 Drive.pdf" at bounding box center [696, 167] width 183 height 18
